Goal: Information Seeking & Learning: Learn about a topic

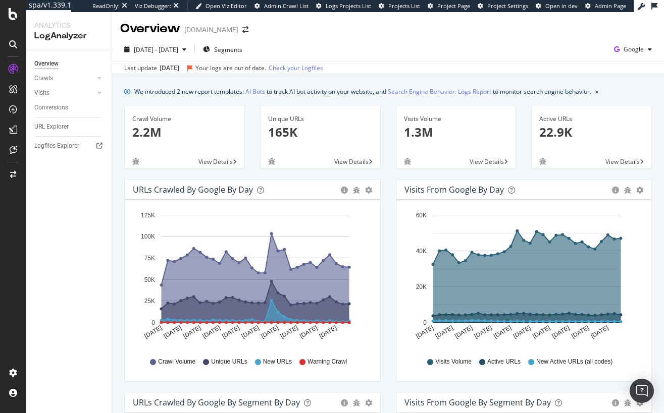
scroll to position [2, 0]
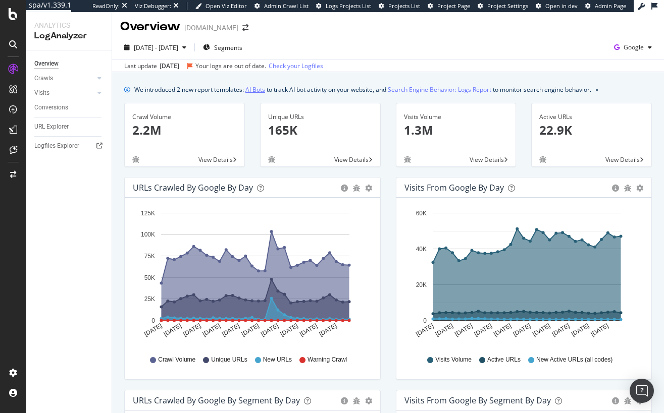
click at [258, 93] on link "AI Bots" at bounding box center [255, 89] width 20 height 11
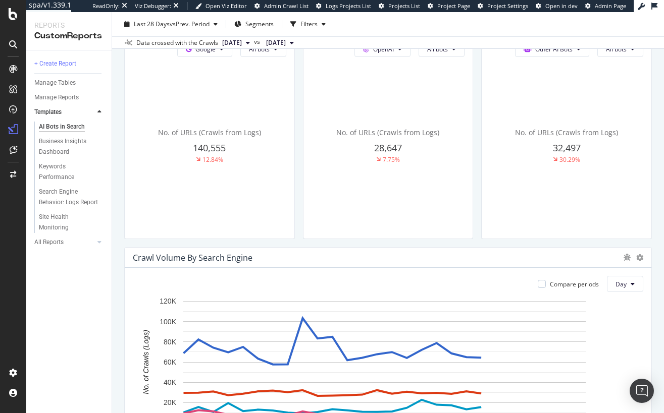
scroll to position [434, 0]
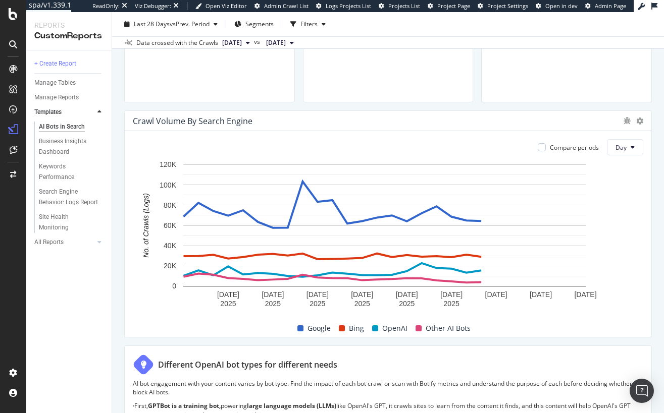
click at [636, 124] on div "Crawl Volume By Search Engine" at bounding box center [388, 121] width 526 height 20
click at [636, 120] on icon at bounding box center [639, 121] width 7 height 7
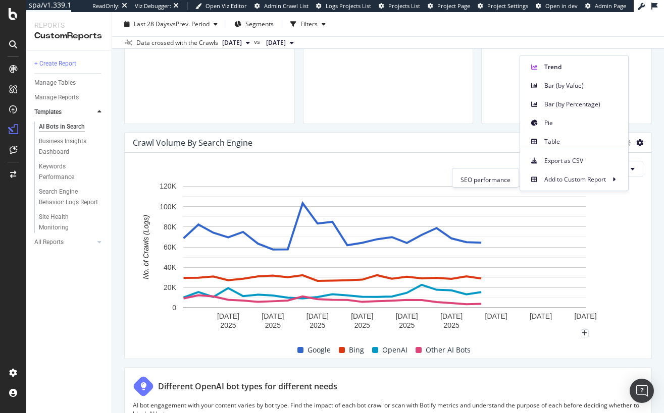
scroll to position [403, 0]
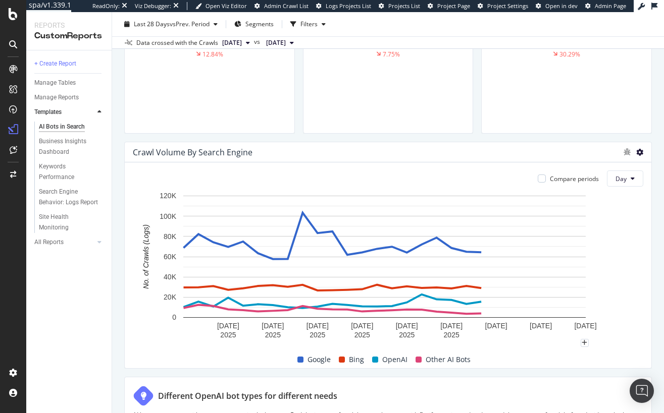
click at [636, 151] on icon at bounding box center [639, 152] width 7 height 7
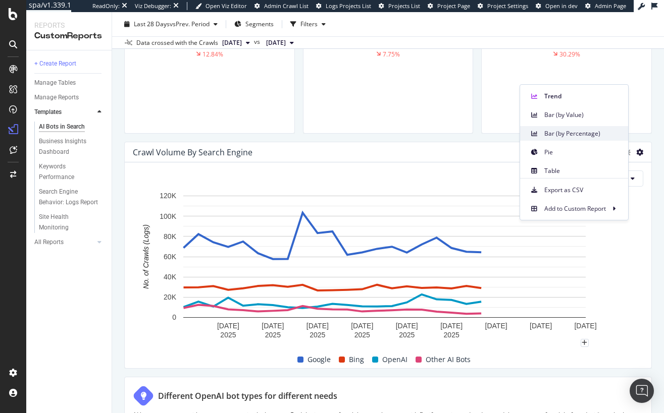
click at [576, 135] on span "Bar (by Percentage)" at bounding box center [582, 133] width 76 height 9
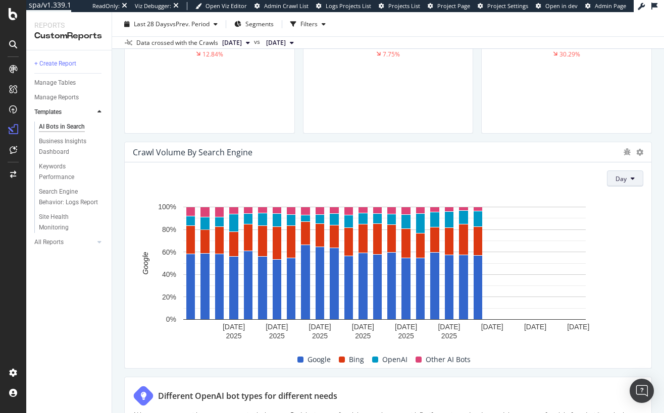
click at [621, 182] on button "Day" at bounding box center [625, 179] width 36 height 16
click at [636, 150] on icon at bounding box center [639, 152] width 7 height 7
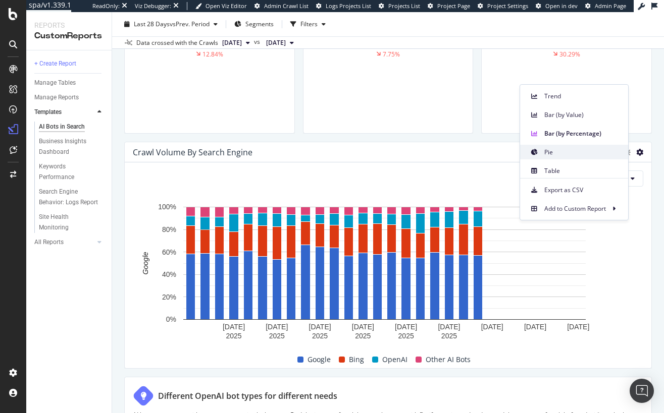
click at [562, 152] on span "Pie" at bounding box center [582, 152] width 76 height 9
click at [562, 152] on div "Crawl Volume By Search Engine" at bounding box center [375, 152] width 485 height 10
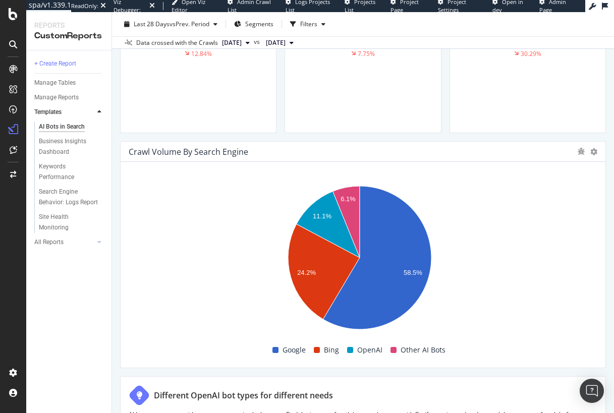
scroll to position [445, 0]
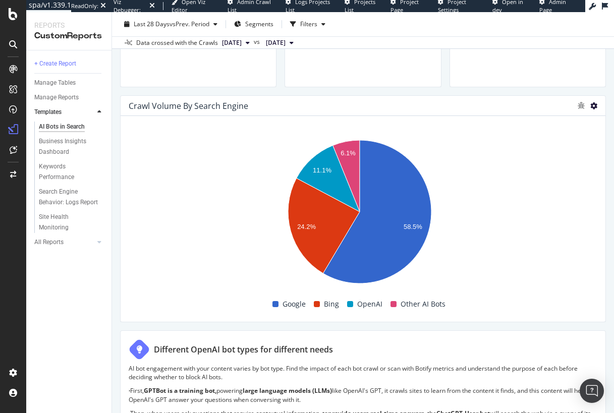
click at [591, 103] on icon at bounding box center [594, 105] width 7 height 7
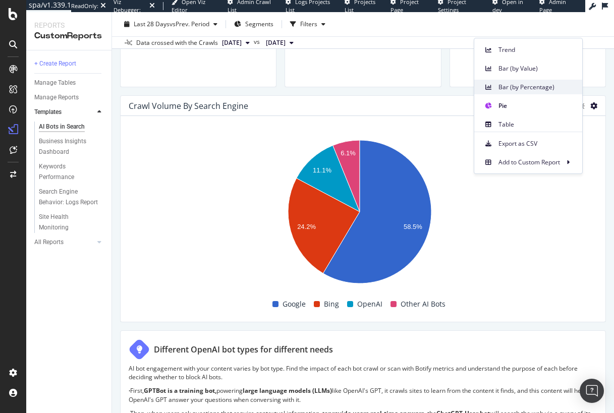
click at [524, 83] on span "Bar (by Percentage)" at bounding box center [537, 87] width 76 height 9
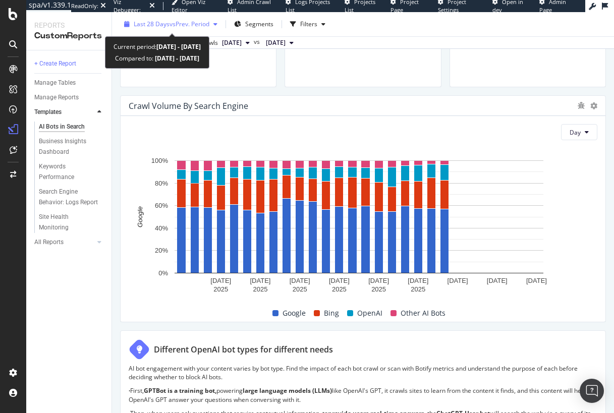
click at [153, 26] on span "Last 28 Days" at bounding box center [152, 24] width 36 height 9
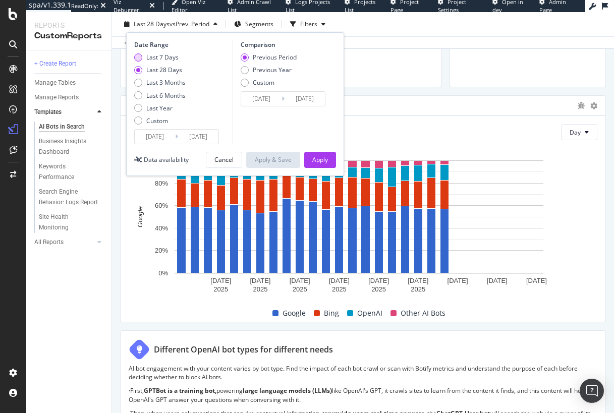
click at [167, 59] on div "Last 7 Days" at bounding box center [162, 57] width 32 height 9
type input "[DATE]"
click at [174, 82] on div "Last 3 Months" at bounding box center [165, 82] width 39 height 9
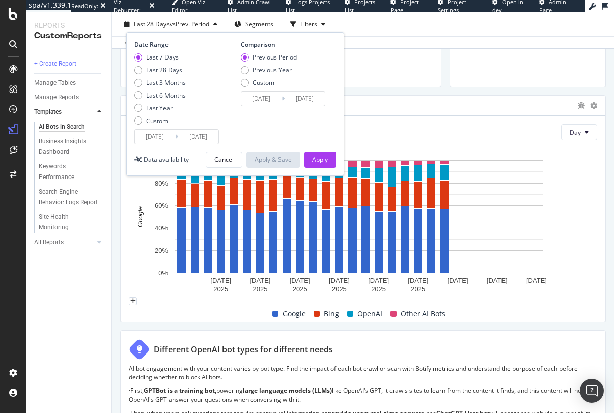
type input "[DATE]"
click at [314, 161] on div "Apply" at bounding box center [320, 159] width 16 height 9
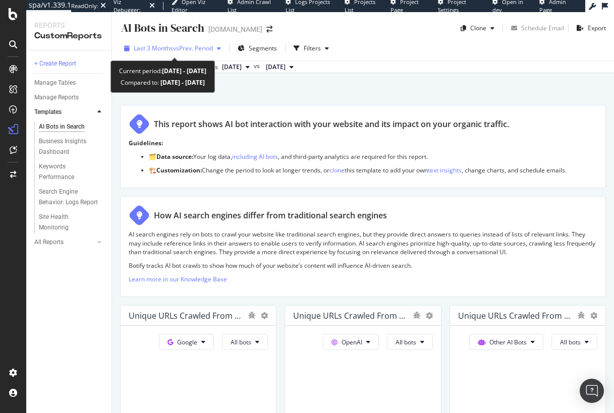
click at [173, 50] on span "vs Prev. Period" at bounding box center [193, 48] width 40 height 9
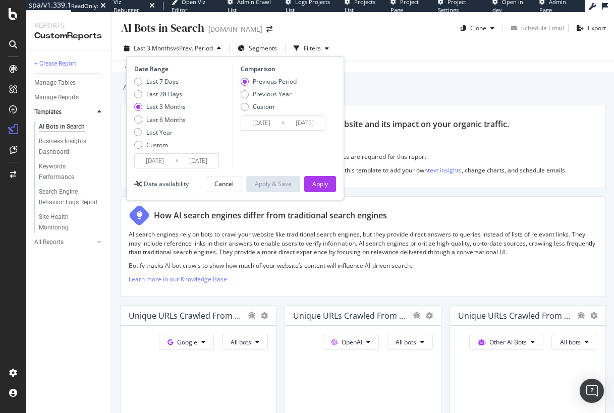
click at [163, 161] on input "[DATE]" at bounding box center [155, 161] width 40 height 14
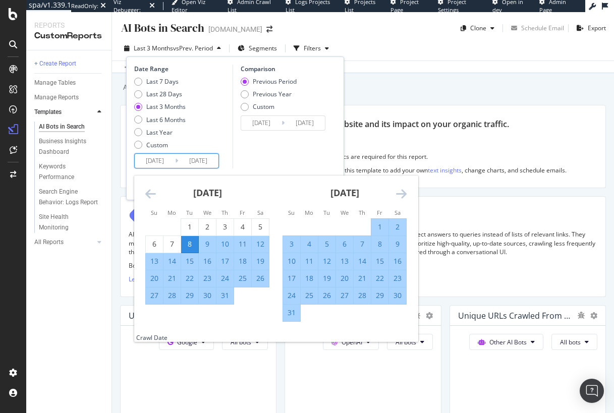
click at [146, 193] on icon "Move backward to switch to the previous month." at bounding box center [150, 194] width 11 height 12
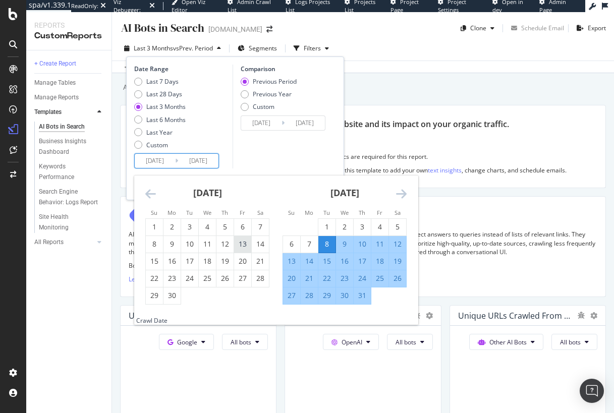
click at [241, 246] on div "13" at bounding box center [242, 244] width 17 height 10
type input "[DATE]"
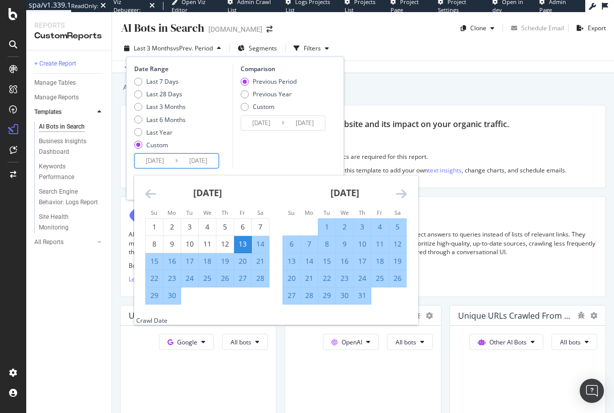
click at [405, 195] on icon "Move forward to switch to the next month." at bounding box center [401, 194] width 11 height 12
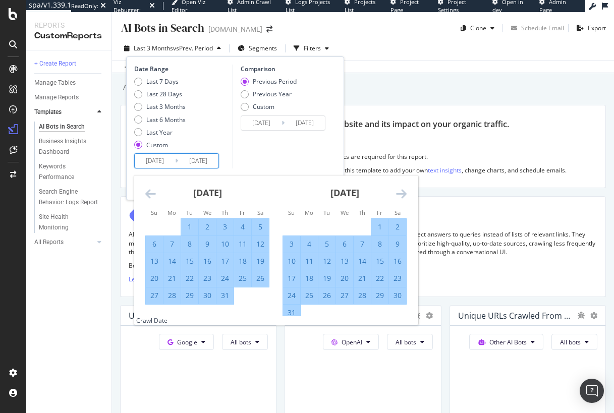
click at [405, 195] on icon "Move forward to switch to the next month." at bounding box center [401, 194] width 11 height 12
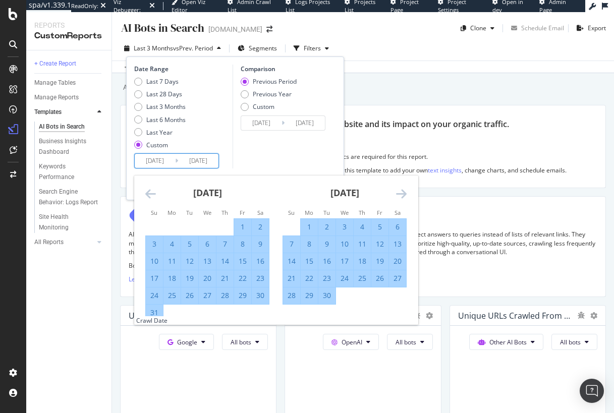
click at [396, 247] on div "13" at bounding box center [397, 244] width 17 height 10
type input "[DATE]"
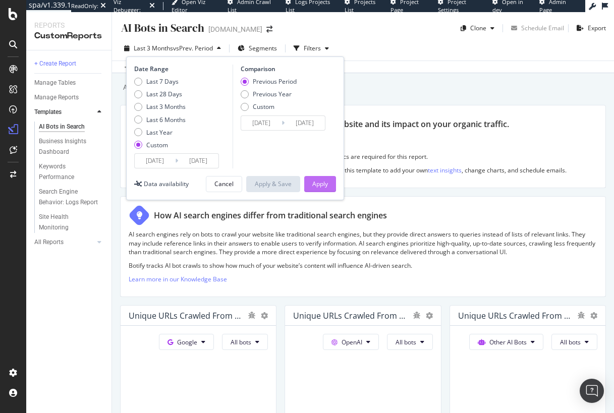
click at [325, 182] on div "Apply" at bounding box center [320, 184] width 16 height 9
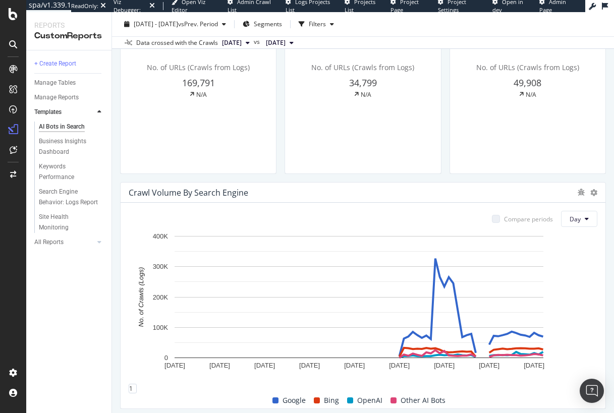
scroll to position [366, 0]
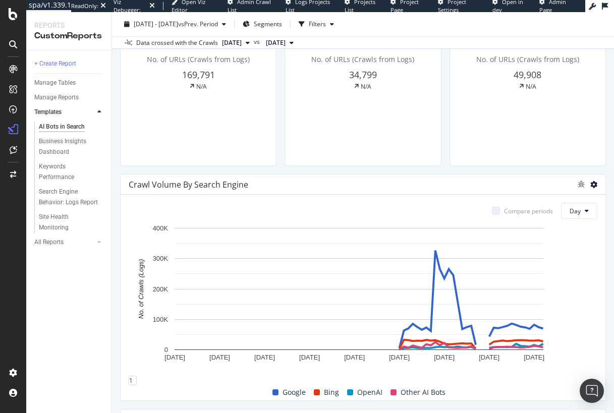
click at [591, 185] on icon at bounding box center [594, 184] width 7 height 7
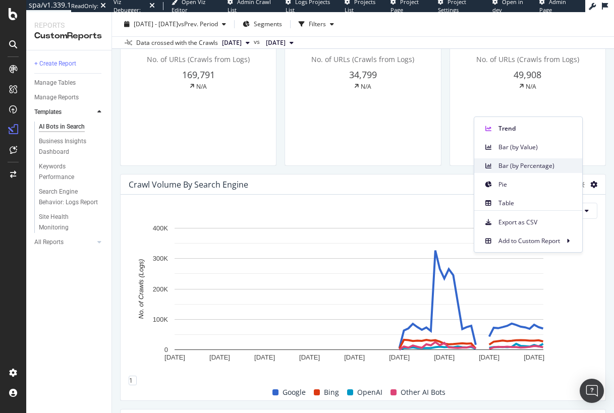
click at [524, 165] on span "Bar (by Percentage)" at bounding box center [537, 166] width 76 height 9
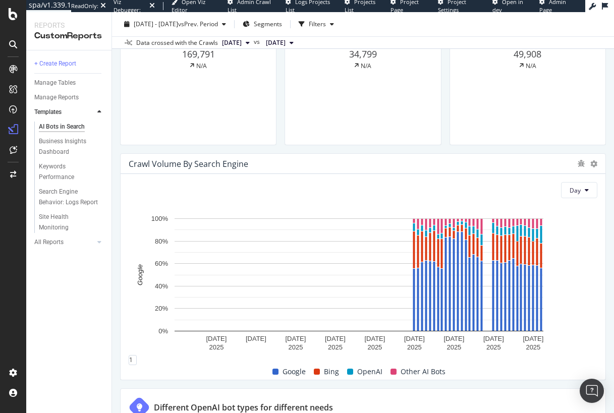
scroll to position [399, 0]
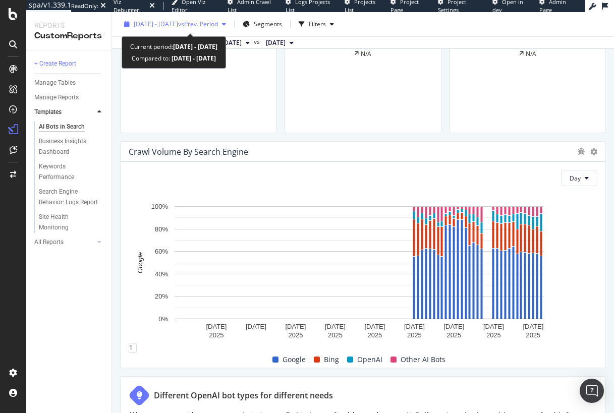
click at [142, 25] on span "[DATE] - [DATE]" at bounding box center [156, 24] width 44 height 9
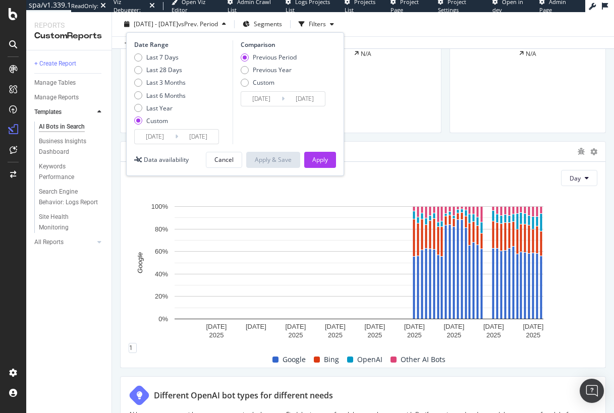
click at [163, 142] on input "[DATE]" at bounding box center [155, 137] width 40 height 14
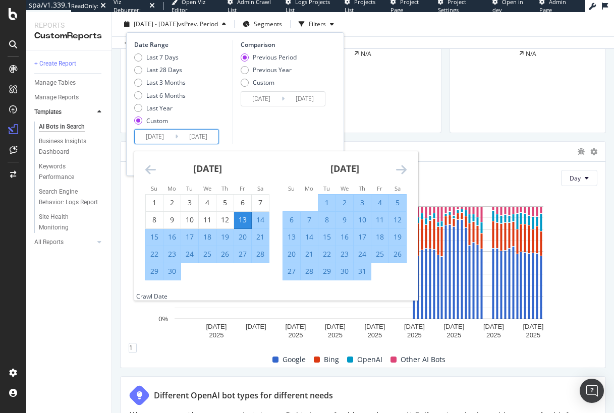
click at [399, 165] on icon "Move forward to switch to the next month." at bounding box center [401, 170] width 11 height 12
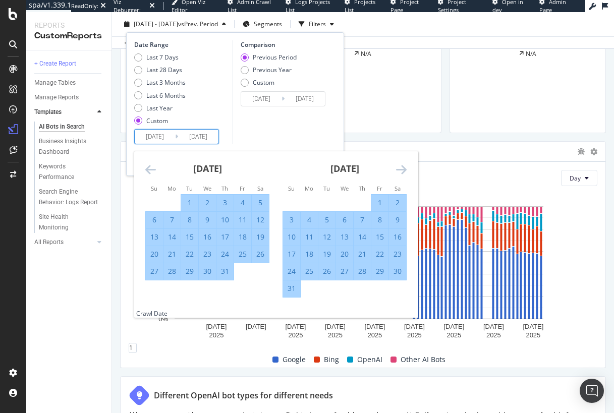
click at [329, 236] on div "12" at bounding box center [326, 237] width 17 height 10
type input "[DATE]"
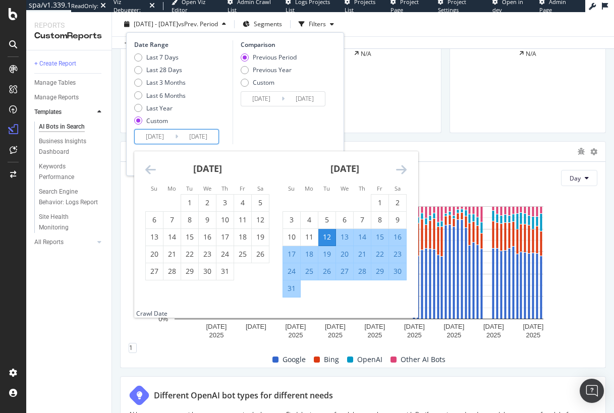
click at [318, 152] on div "[DATE]" at bounding box center [345, 172] width 124 height 43
click at [319, 138] on div "Comparison Previous Period Previous Year Custom [DATE] Navigate forward to inte…" at bounding box center [281, 92] width 96 height 104
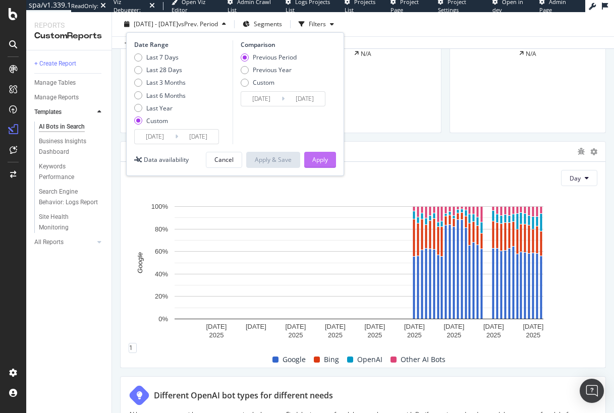
click at [321, 157] on div "Apply" at bounding box center [320, 159] width 16 height 9
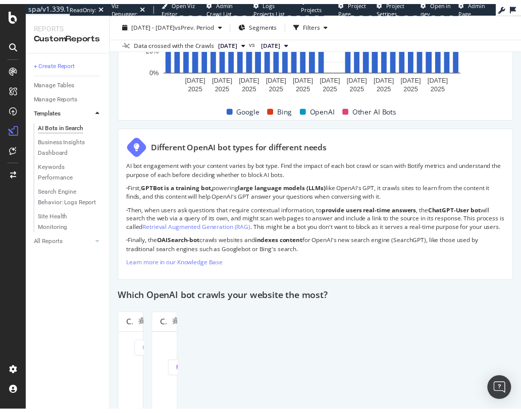
scroll to position [666, 0]
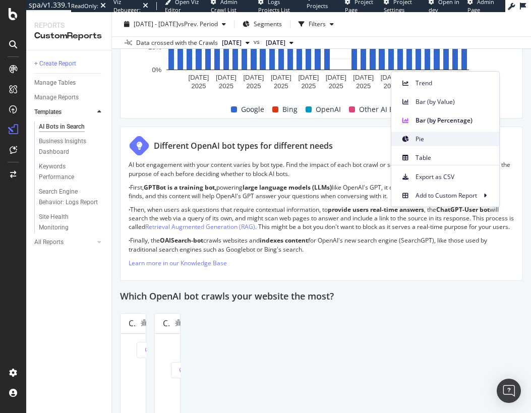
click at [449, 135] on span "Pie" at bounding box center [454, 139] width 76 height 9
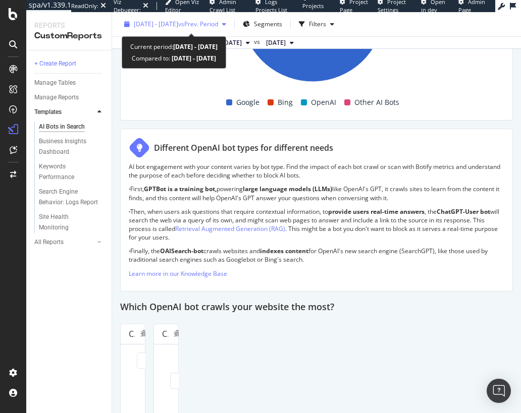
click at [173, 24] on span "[DATE] - [DATE]" at bounding box center [156, 24] width 44 height 9
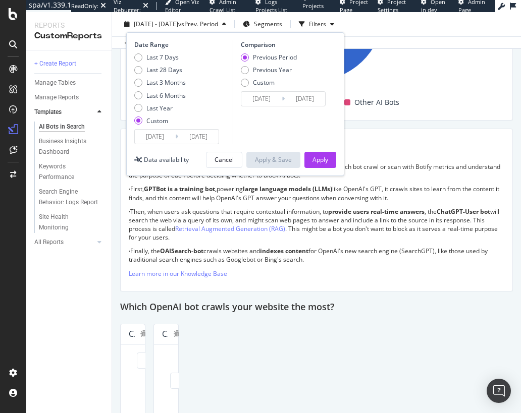
click at [166, 64] on div "Last 7 Days Last 28 Days Last 3 Months Last 6 Months Last Year Custom" at bounding box center [159, 91] width 51 height 76
click at [159, 67] on div "Last 28 Days" at bounding box center [164, 70] width 36 height 9
type input "[DATE]"
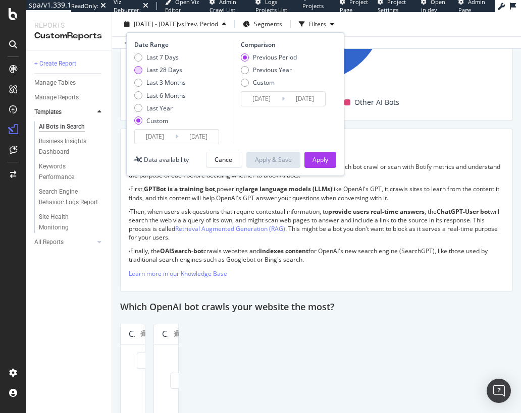
type input "[DATE]"
click at [327, 167] on div "Apply" at bounding box center [320, 159] width 16 height 15
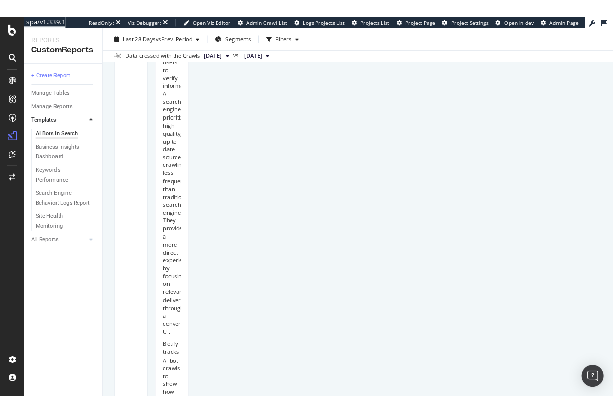
scroll to position [455, 0]
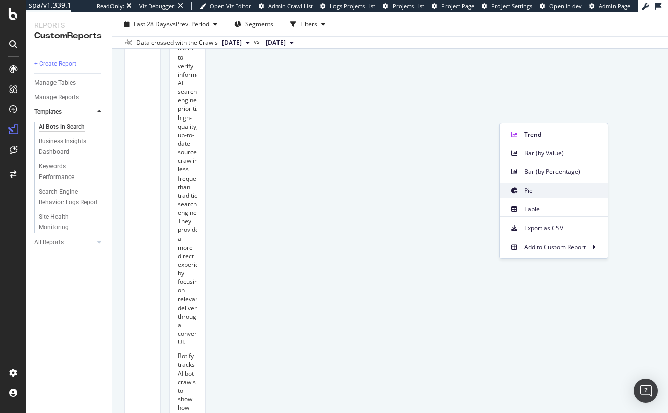
click at [540, 188] on span "Pie" at bounding box center [562, 190] width 76 height 9
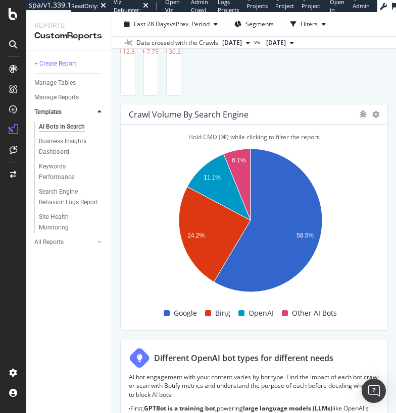
scroll to position [679, 0]
